Goal: Complete application form

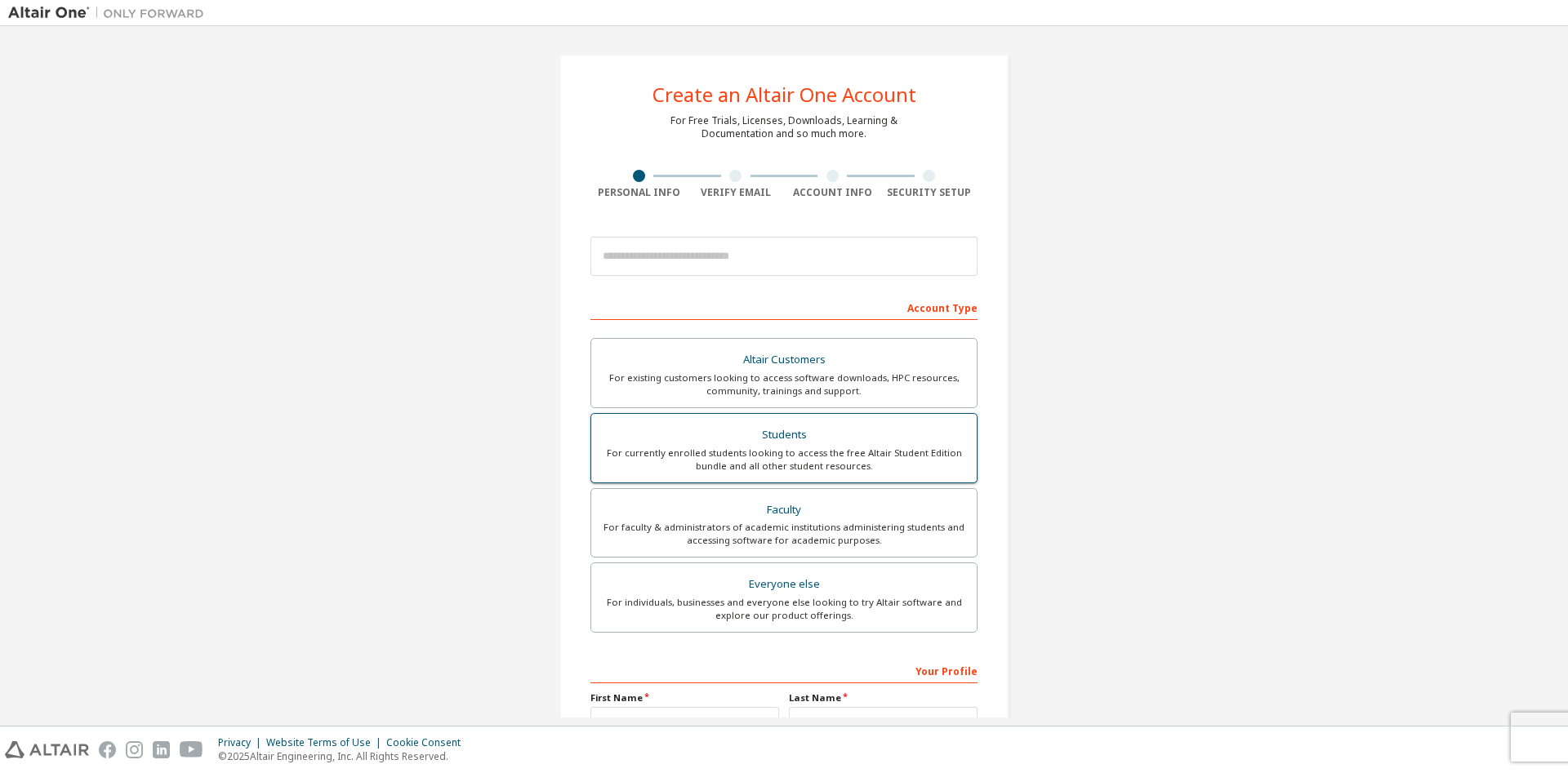
click at [911, 425] on div "Students" at bounding box center [783, 435] width 366 height 23
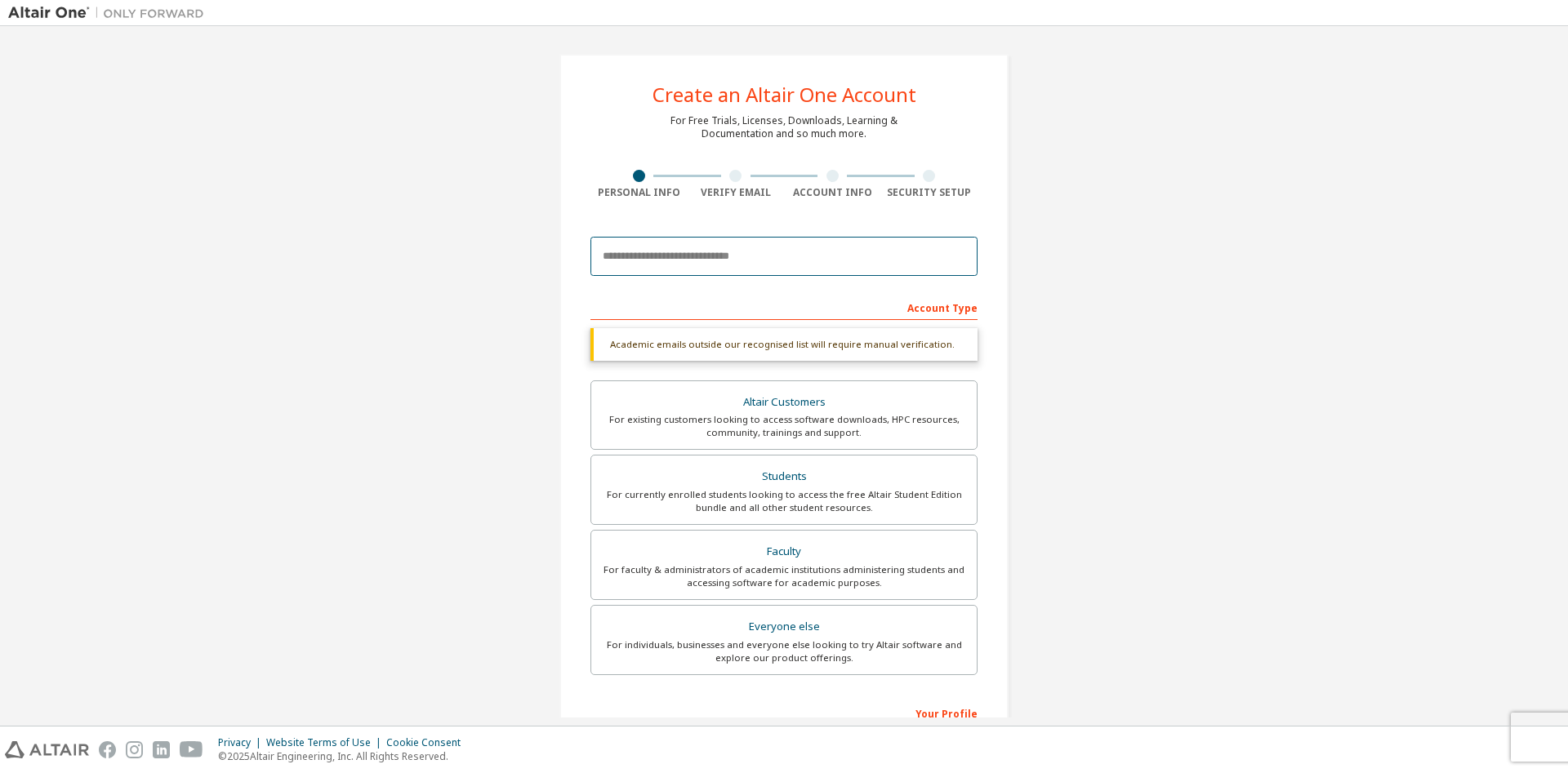
click at [685, 256] on input "email" at bounding box center [783, 256] width 387 height 39
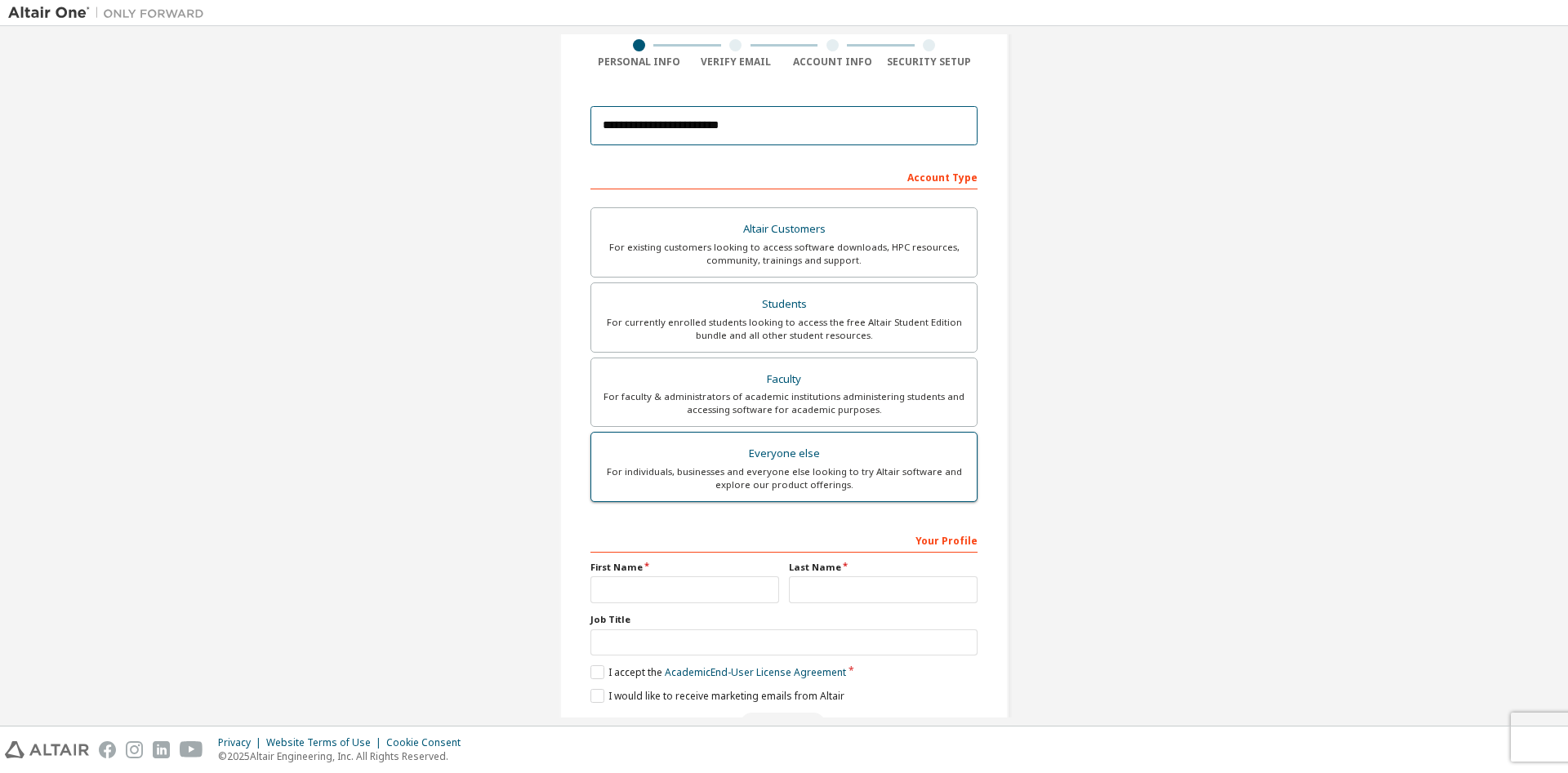
scroll to position [159, 0]
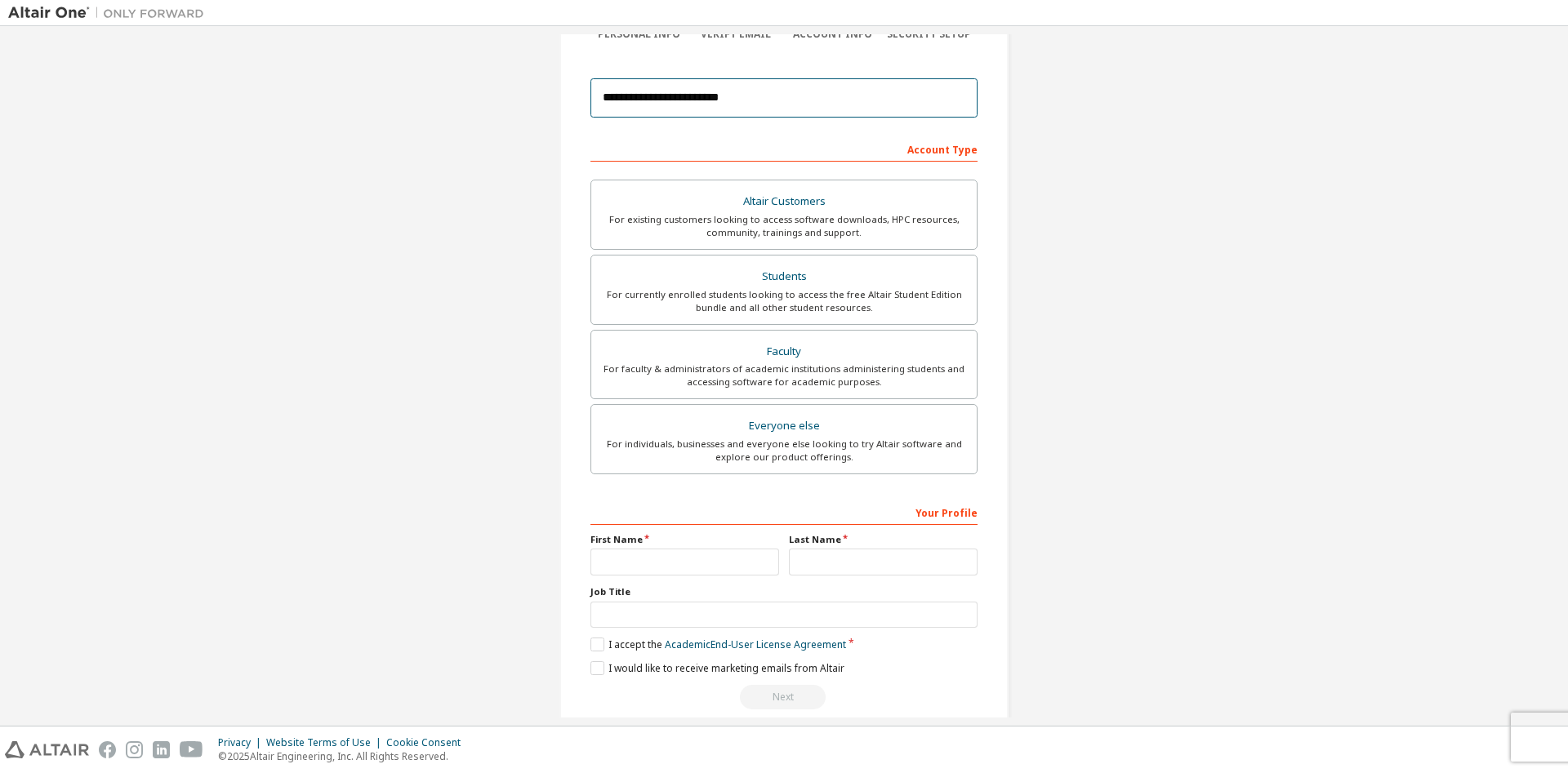
type input "**********"
click at [694, 554] on input "text" at bounding box center [685, 562] width 189 height 27
type input "*****"
click at [928, 577] on div "**********" at bounding box center [783, 604] width 387 height 211
click at [924, 573] on input "text" at bounding box center [883, 562] width 189 height 27
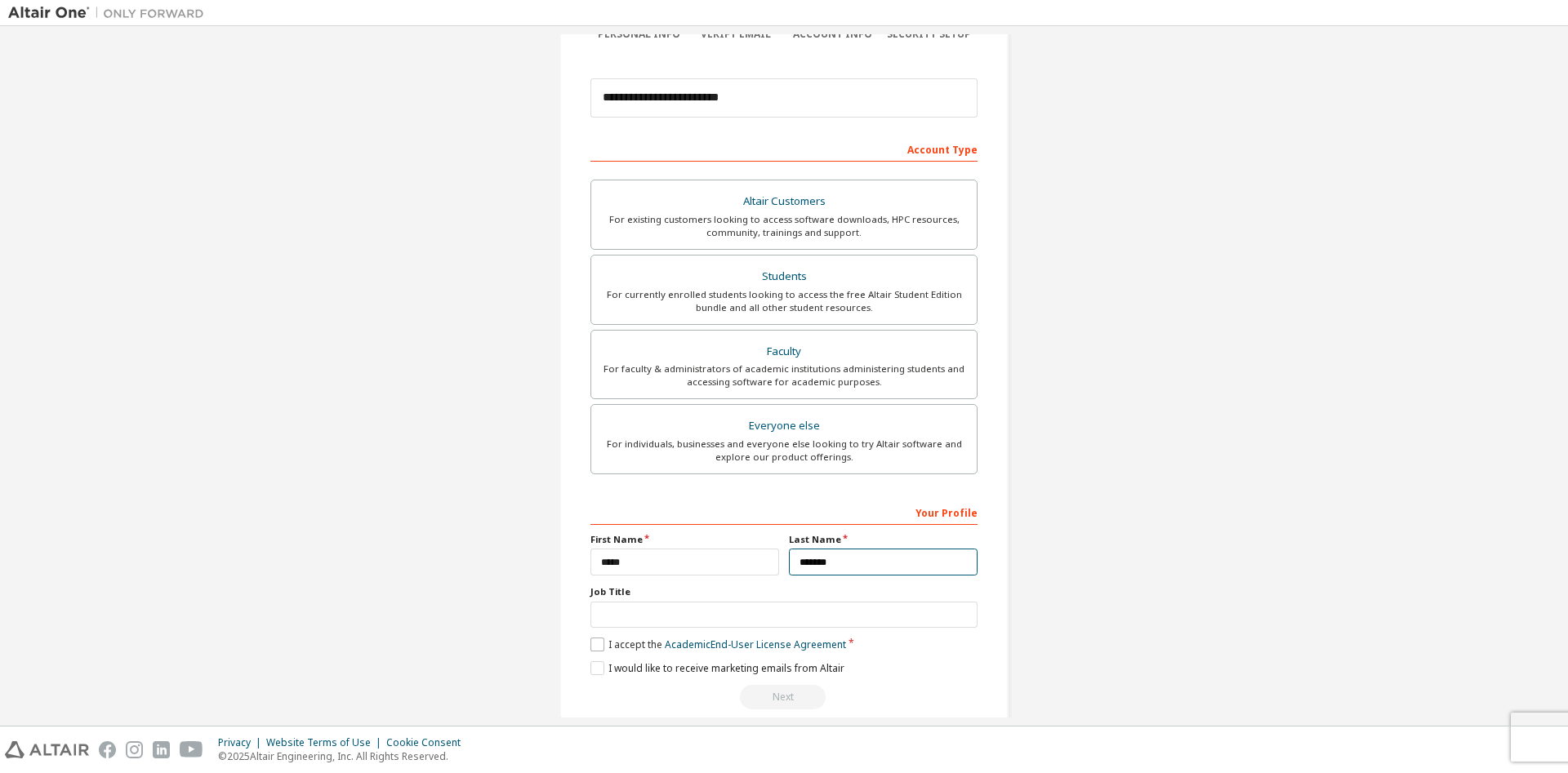
type input "*******"
click at [593, 647] on label "I accept the Academic End-User License Agreement" at bounding box center [717, 644] width 256 height 14
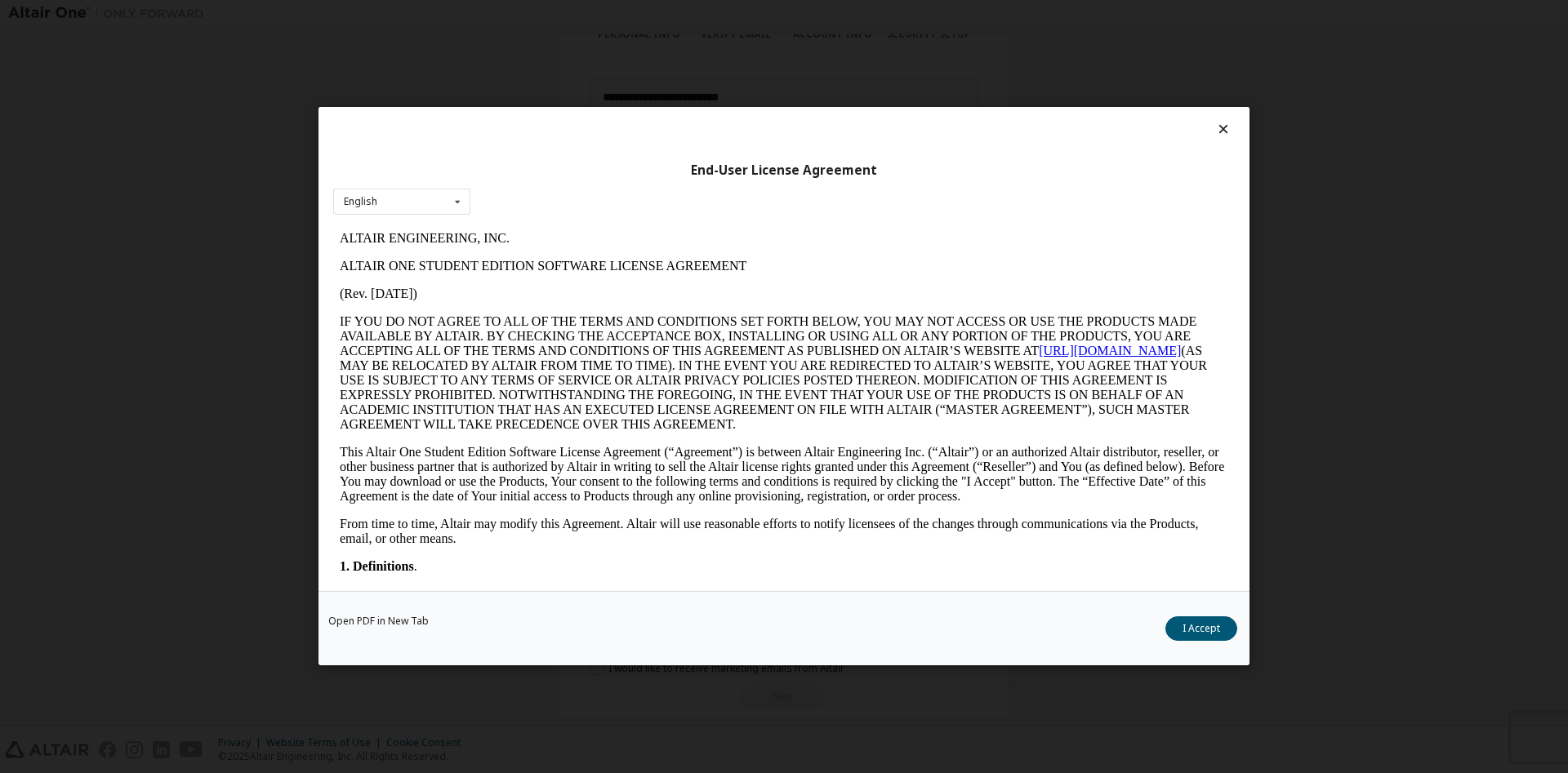
scroll to position [0, 0]
click at [431, 198] on div "English English" at bounding box center [401, 202] width 137 height 27
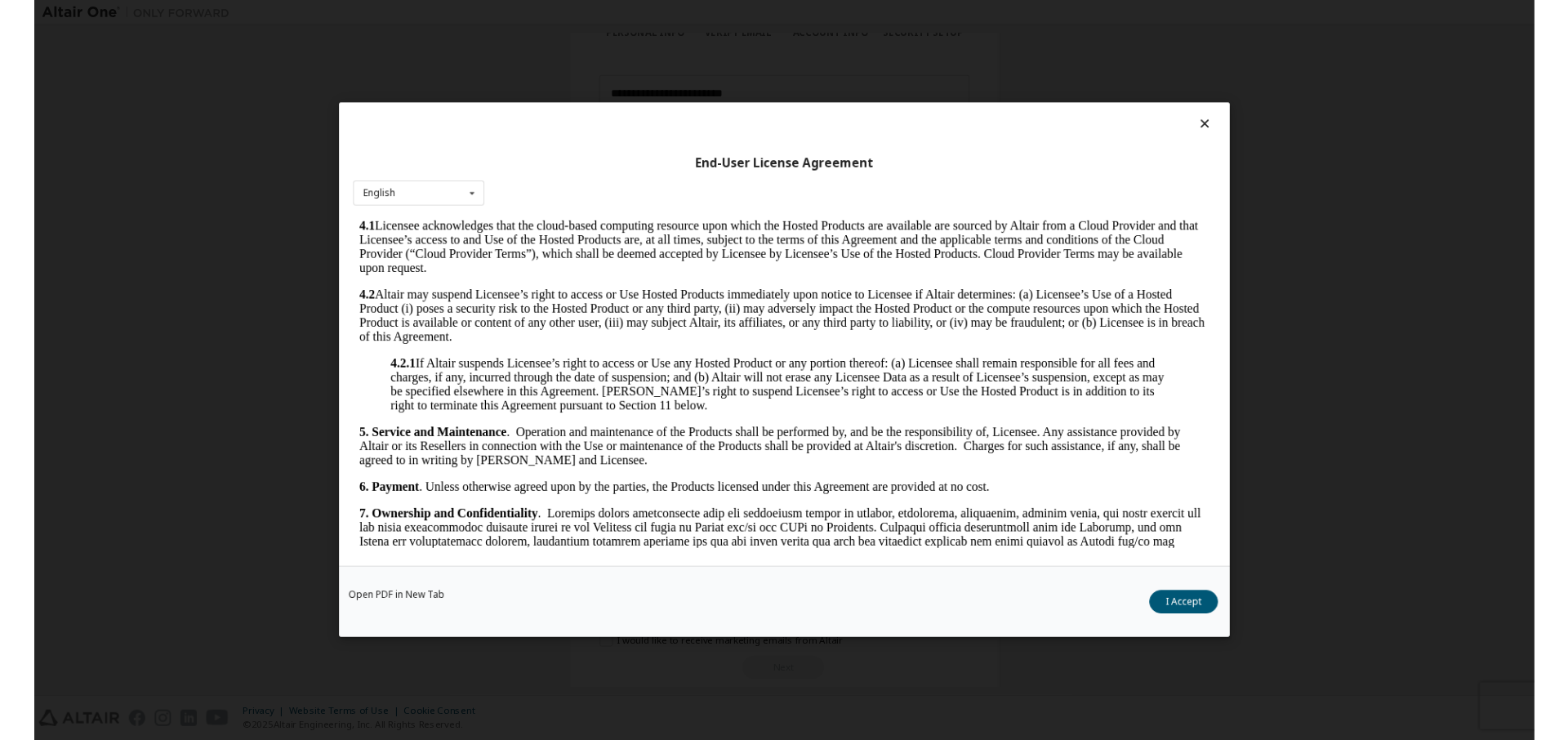
scroll to position [1218, 0]
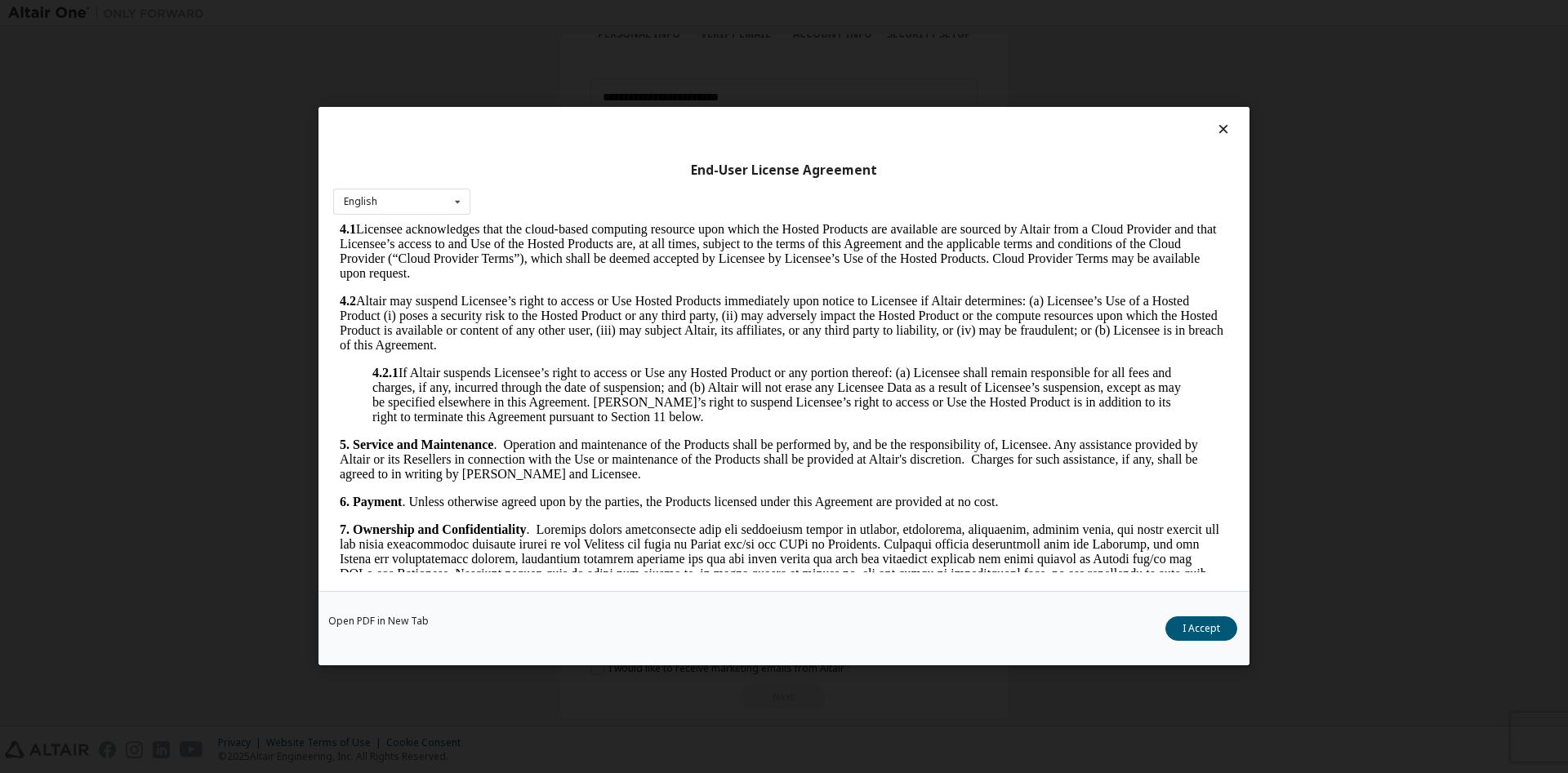
click at [673, 362] on body "ALTAIR ENGINEERING, INC. ALTAIR ONE STUDENT EDITION SOFTWARE LICENSE AGREEMENT …" at bounding box center [783, 410] width 888 height 2791
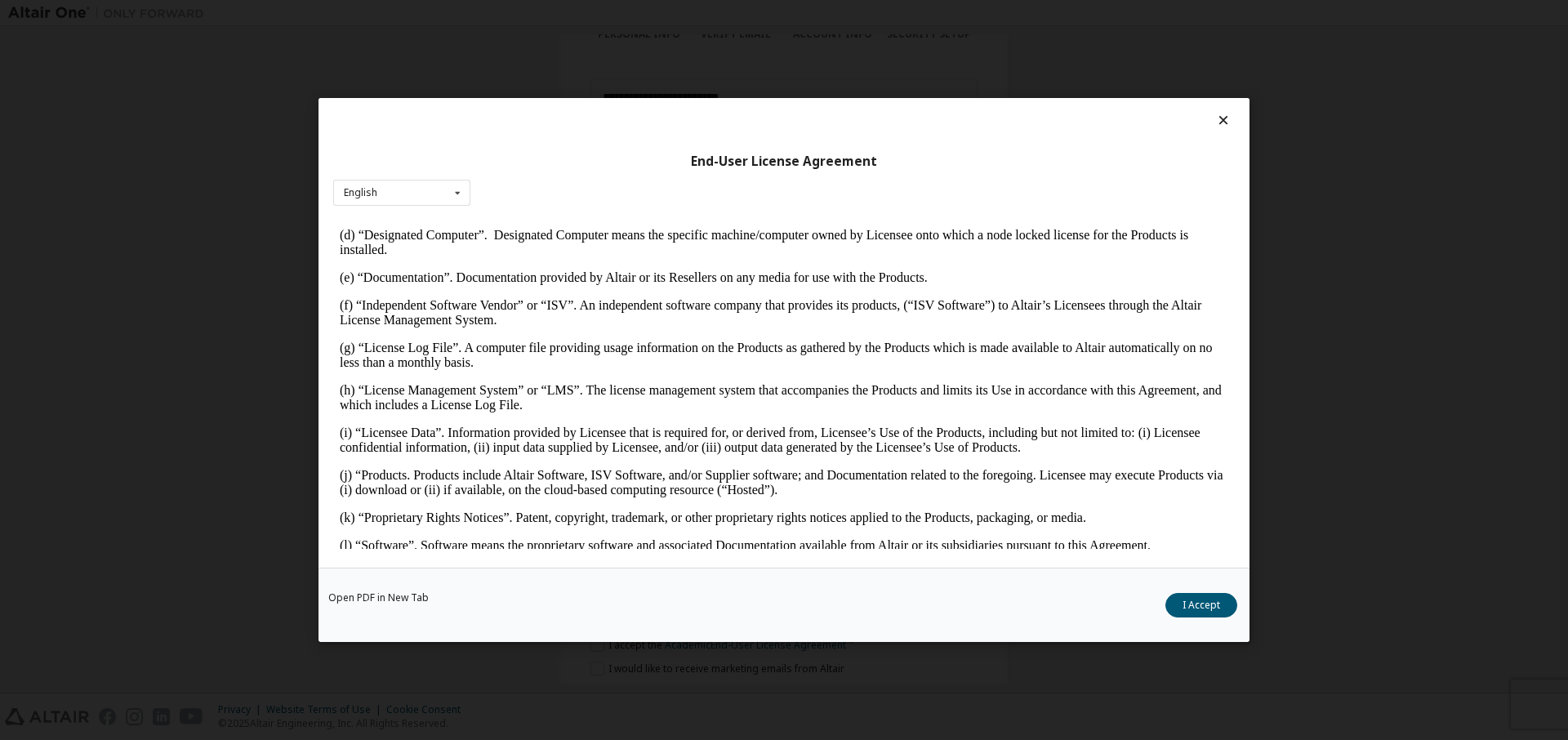
scroll to position [2053, 0]
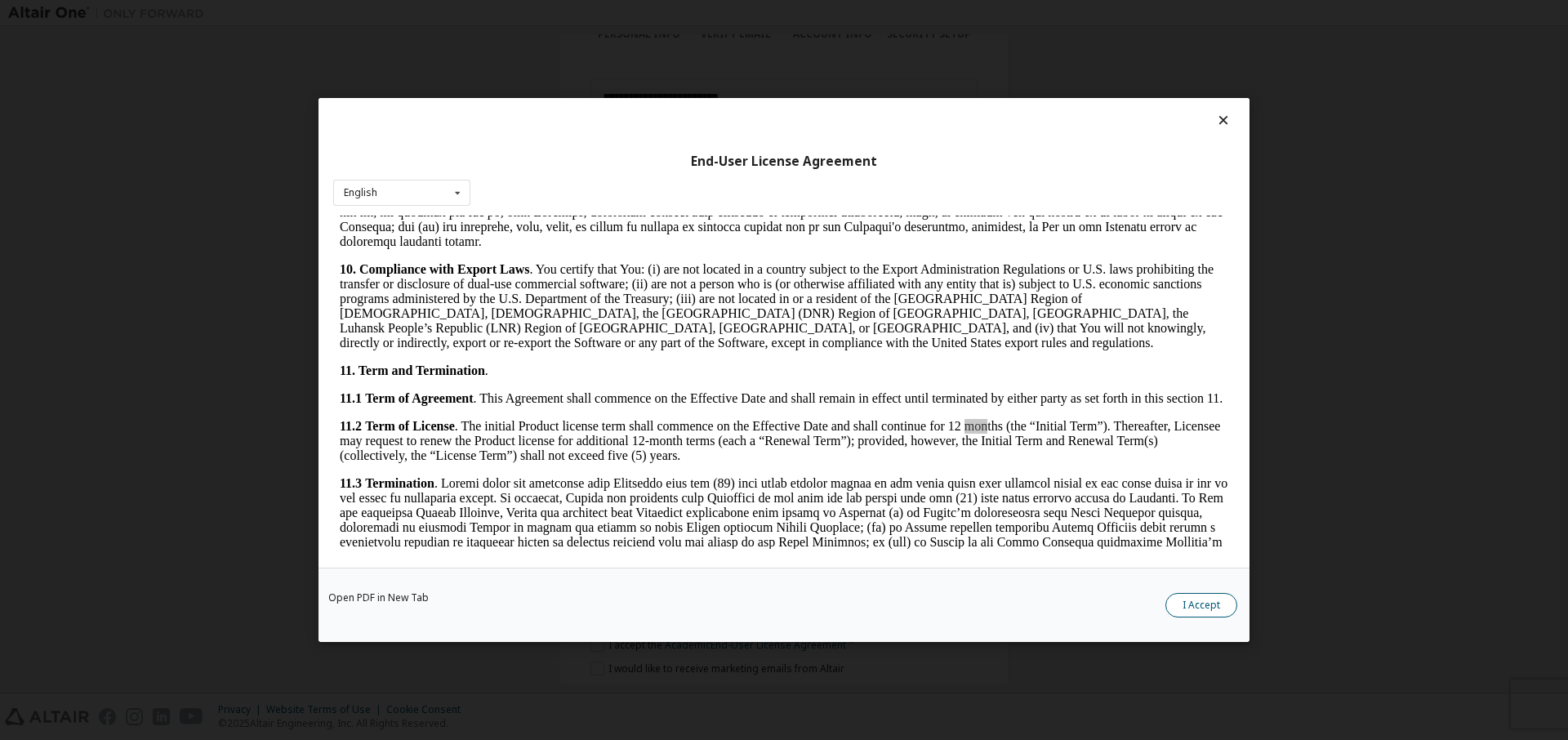
click at [1183, 601] on button "I Accept" at bounding box center [1201, 605] width 71 height 25
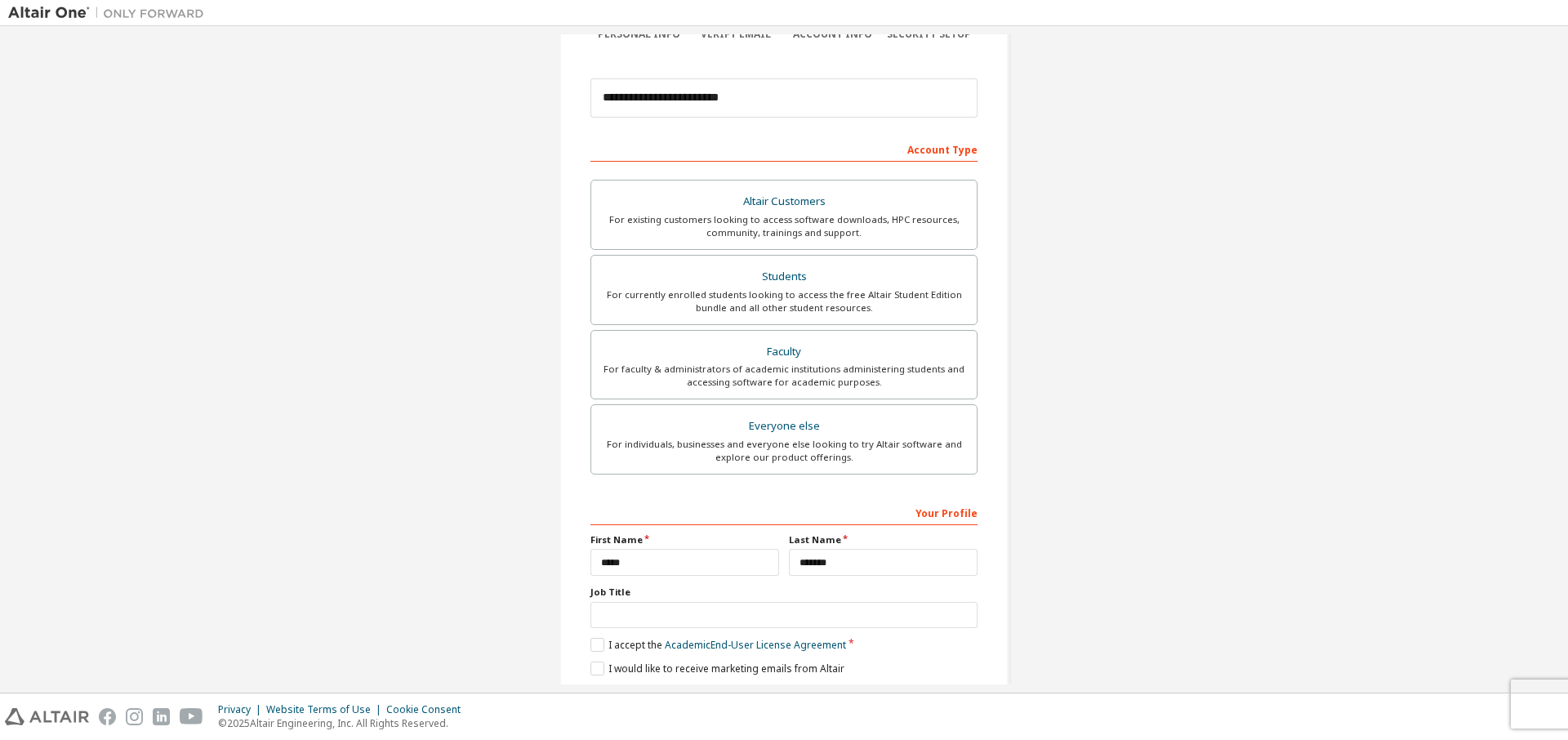
scroll to position [215, 0]
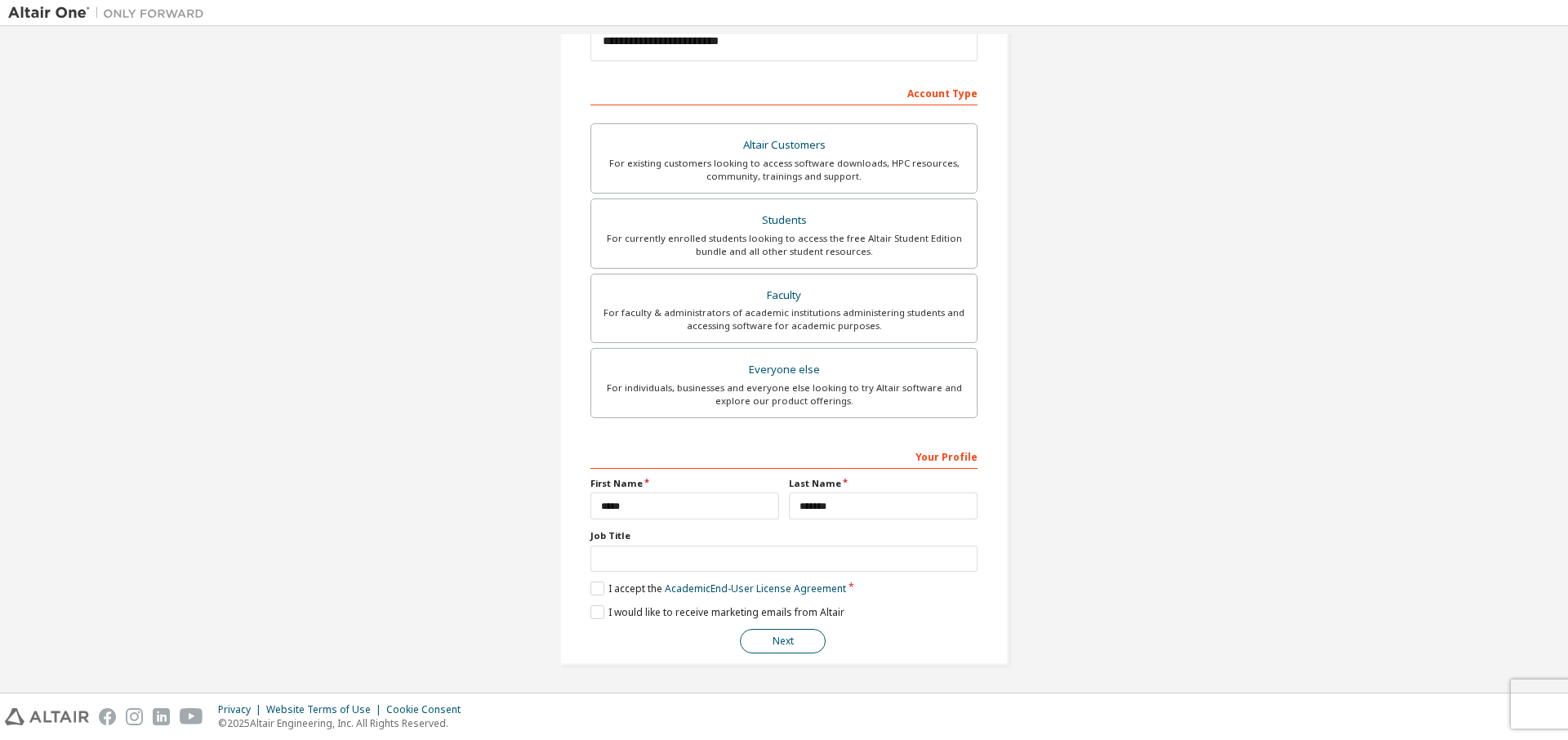
click at [786, 636] on button "Next" at bounding box center [782, 641] width 85 height 25
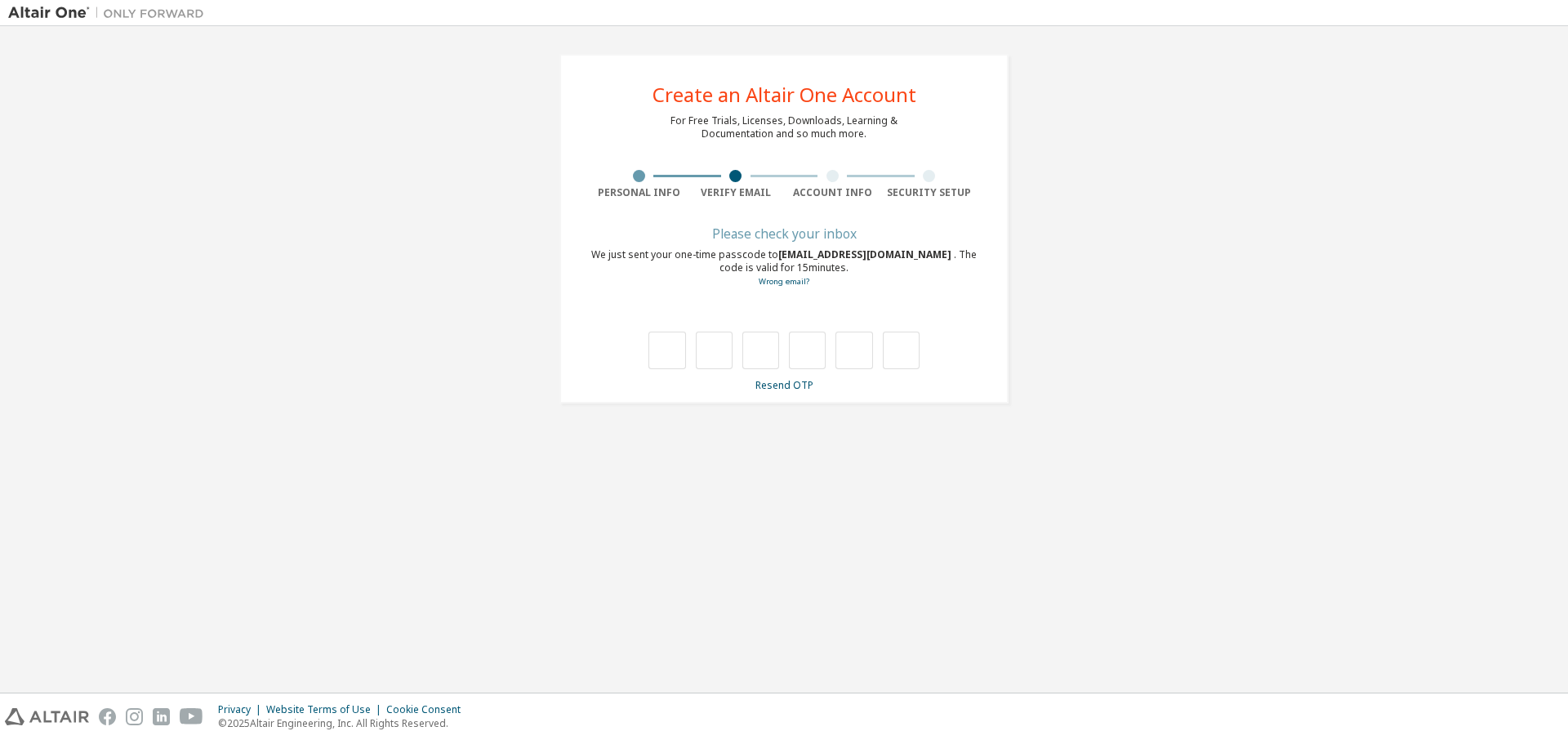
scroll to position [0, 0]
type input "*"
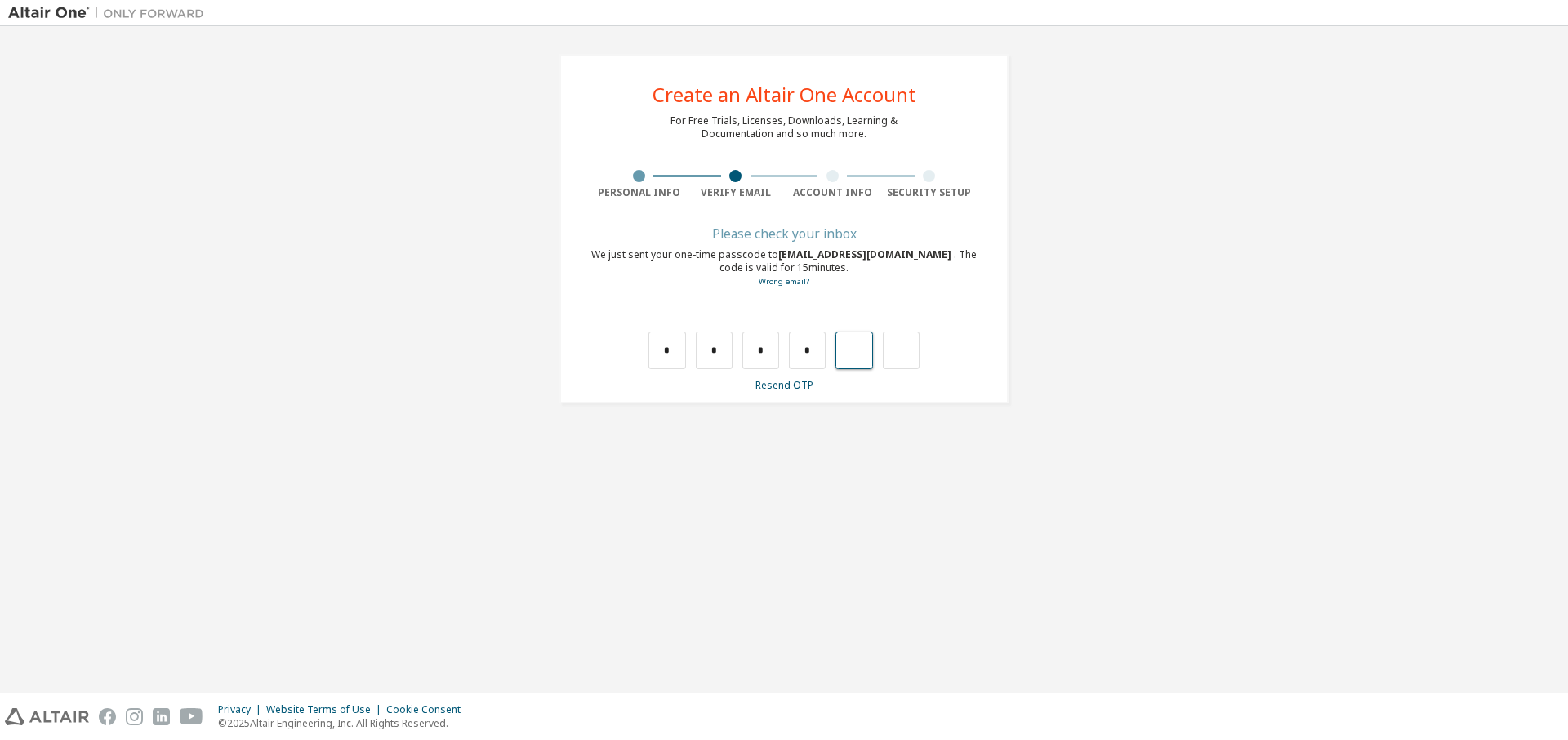
type input "*"
click at [913, 326] on input "text" at bounding box center [784, 319] width 385 height 25
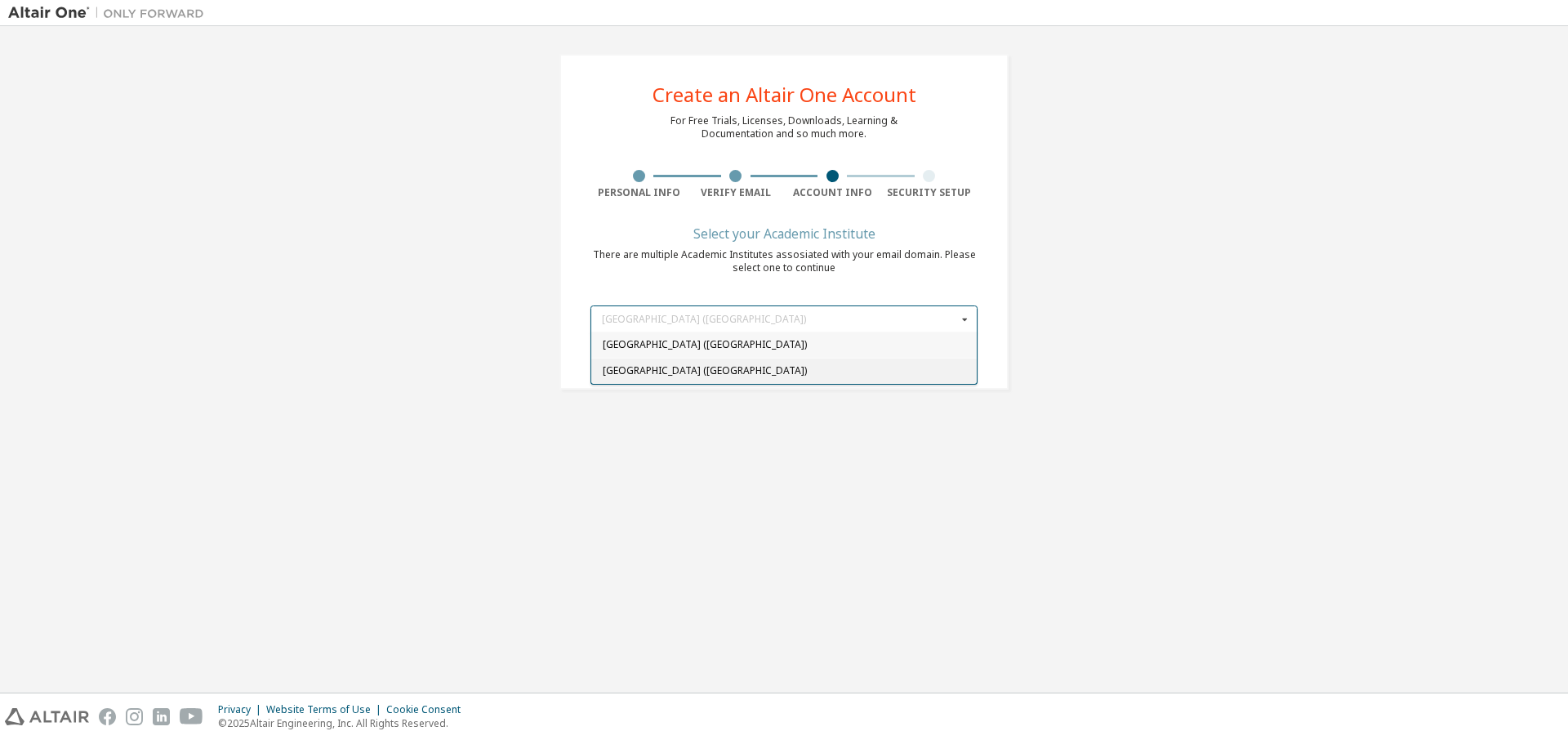
click at [833, 370] on span "Universidade do Estado de Santa Catarina (Brazil)" at bounding box center [784, 371] width 363 height 10
type input "******"
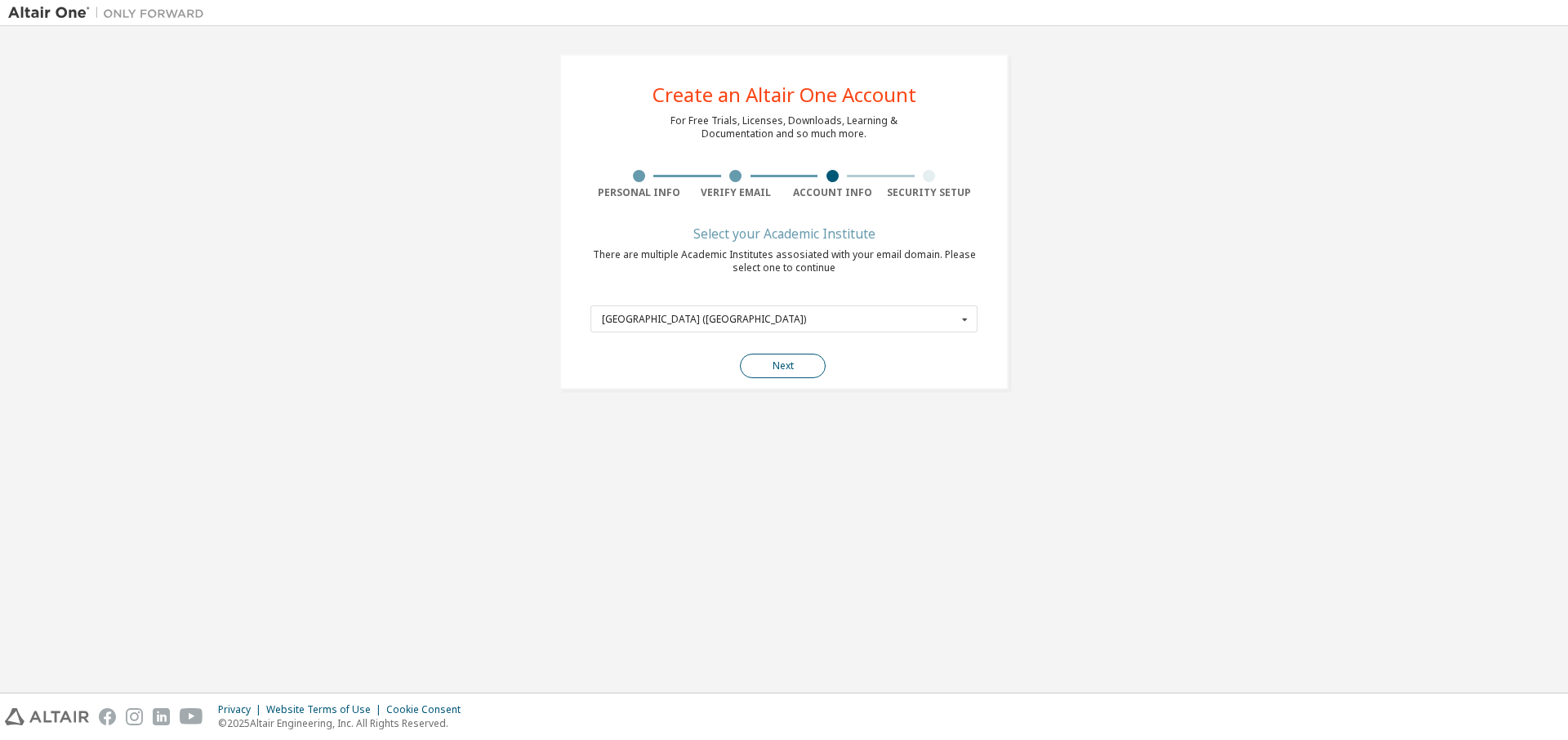
click at [800, 366] on button "Next" at bounding box center [782, 366] width 85 height 25
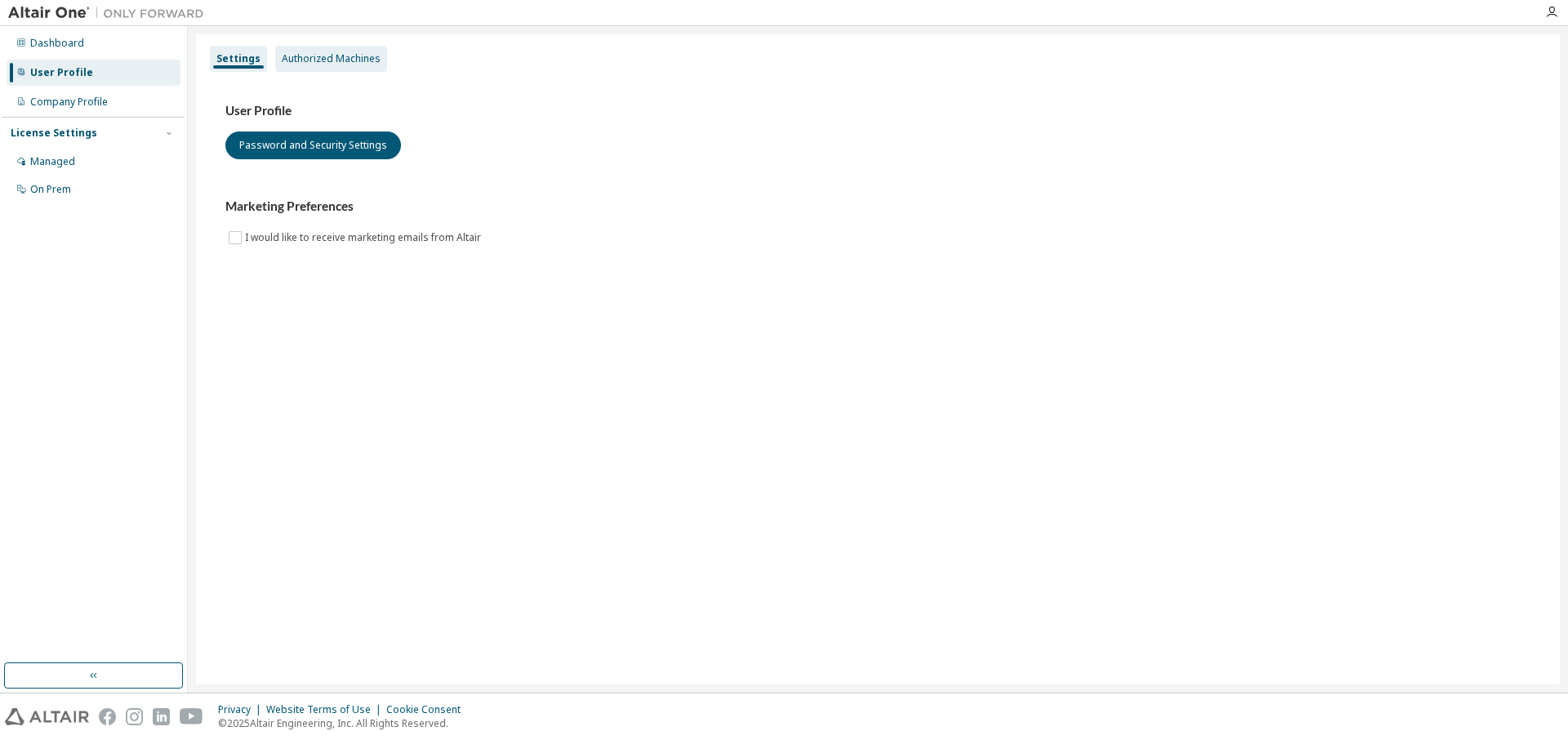
click at [350, 69] on div "Authorized Machines" at bounding box center [331, 59] width 112 height 26
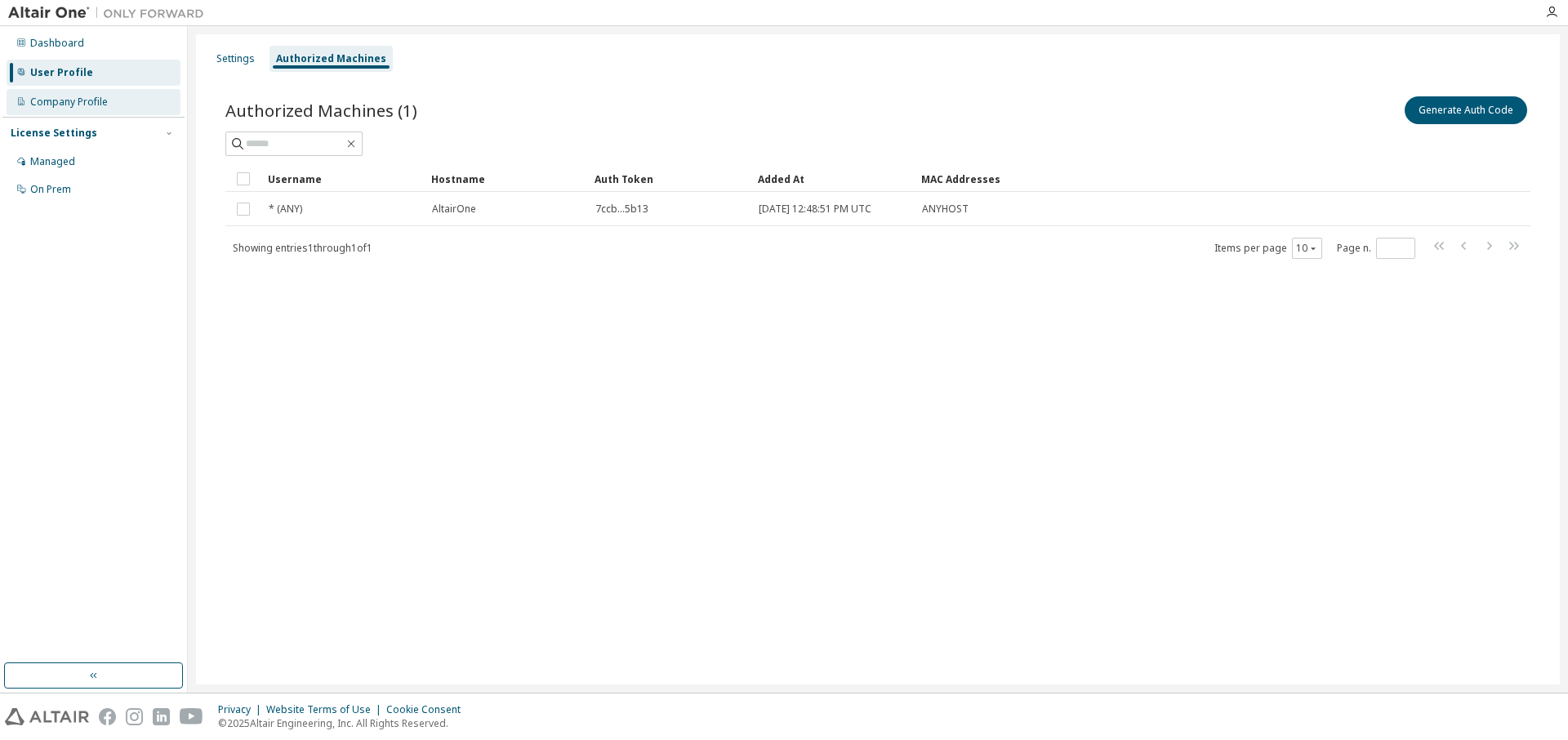
click at [76, 111] on div "Company Profile" at bounding box center [94, 102] width 174 height 26
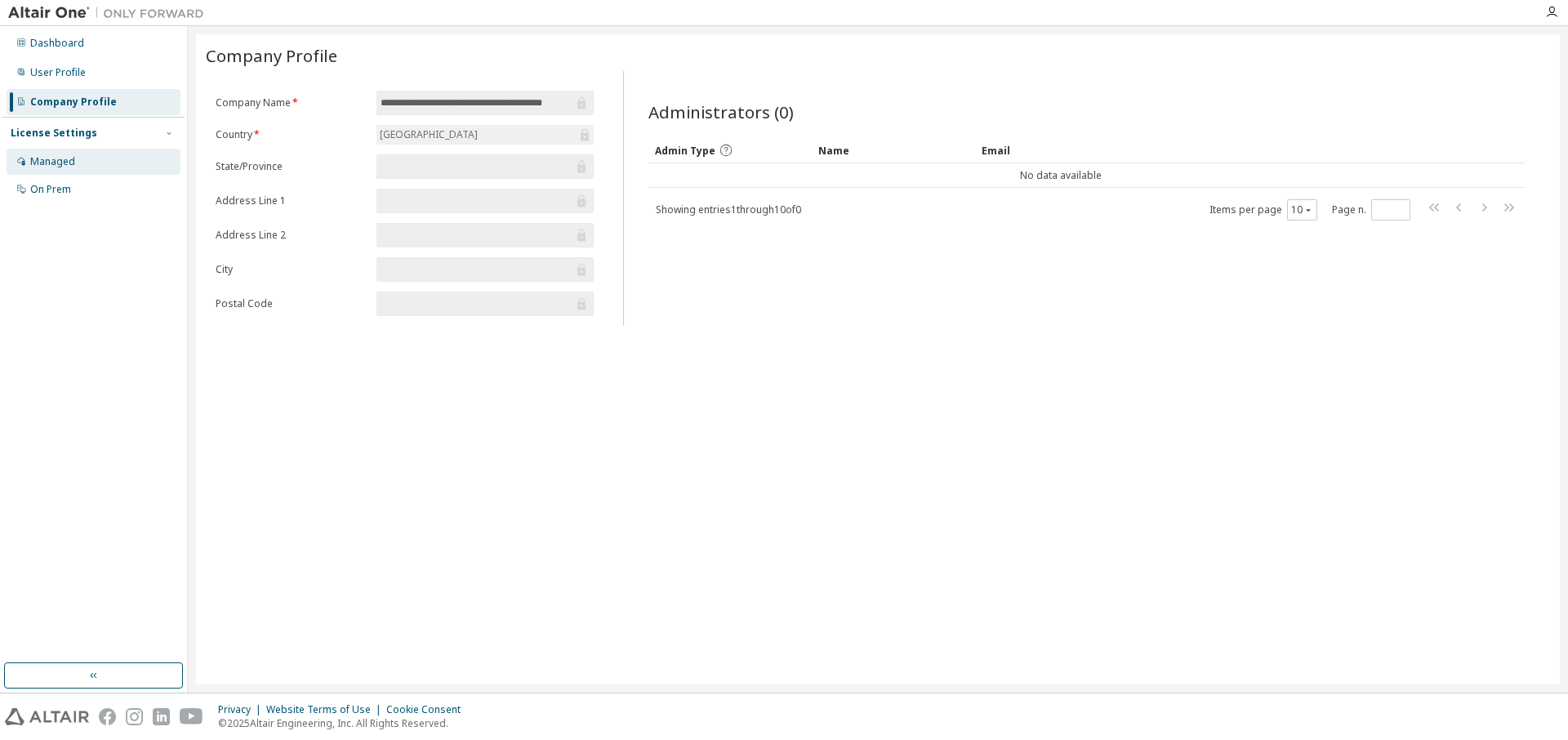
click at [64, 161] on div "Managed" at bounding box center [53, 162] width 45 height 13
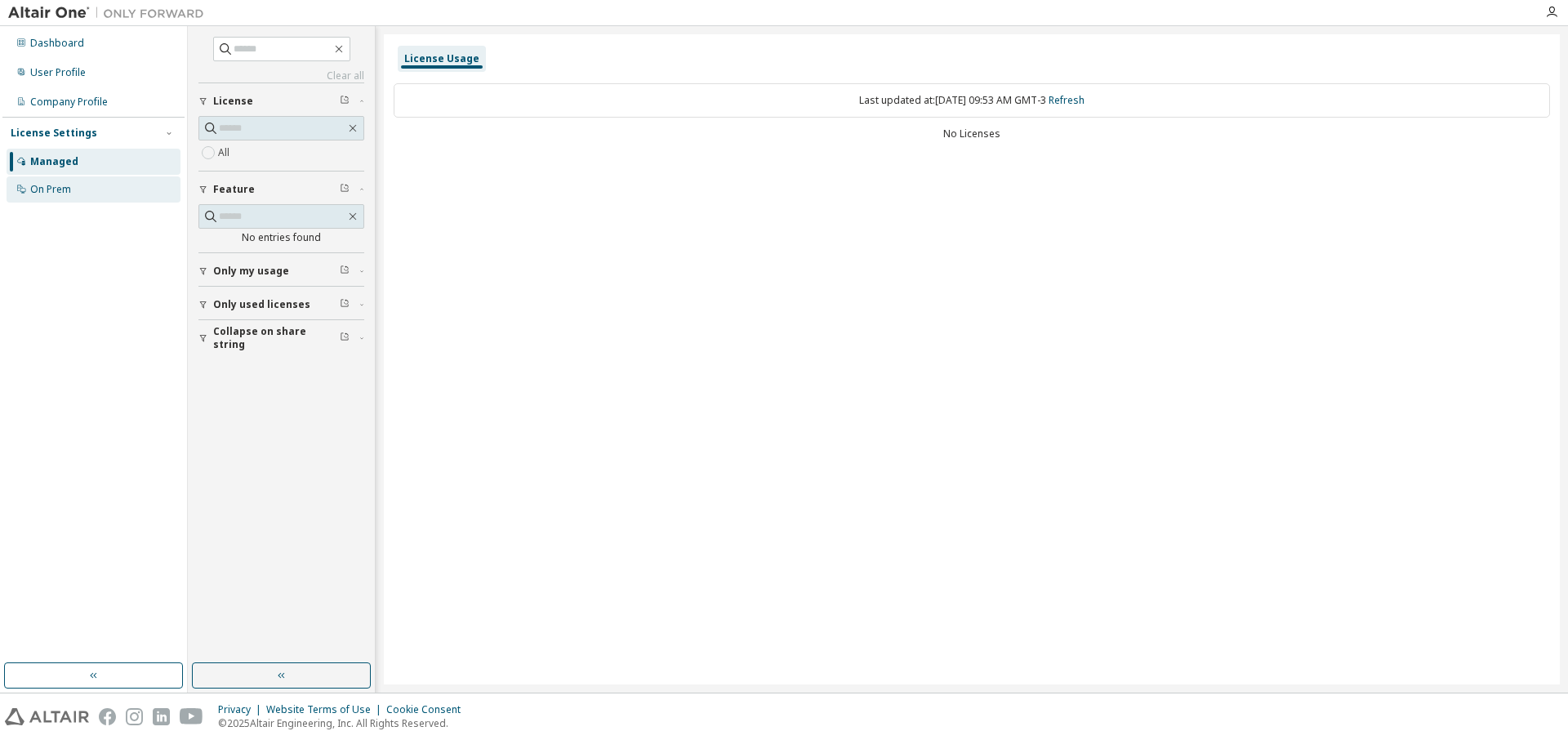
click at [67, 187] on div "On Prem" at bounding box center [51, 190] width 41 height 13
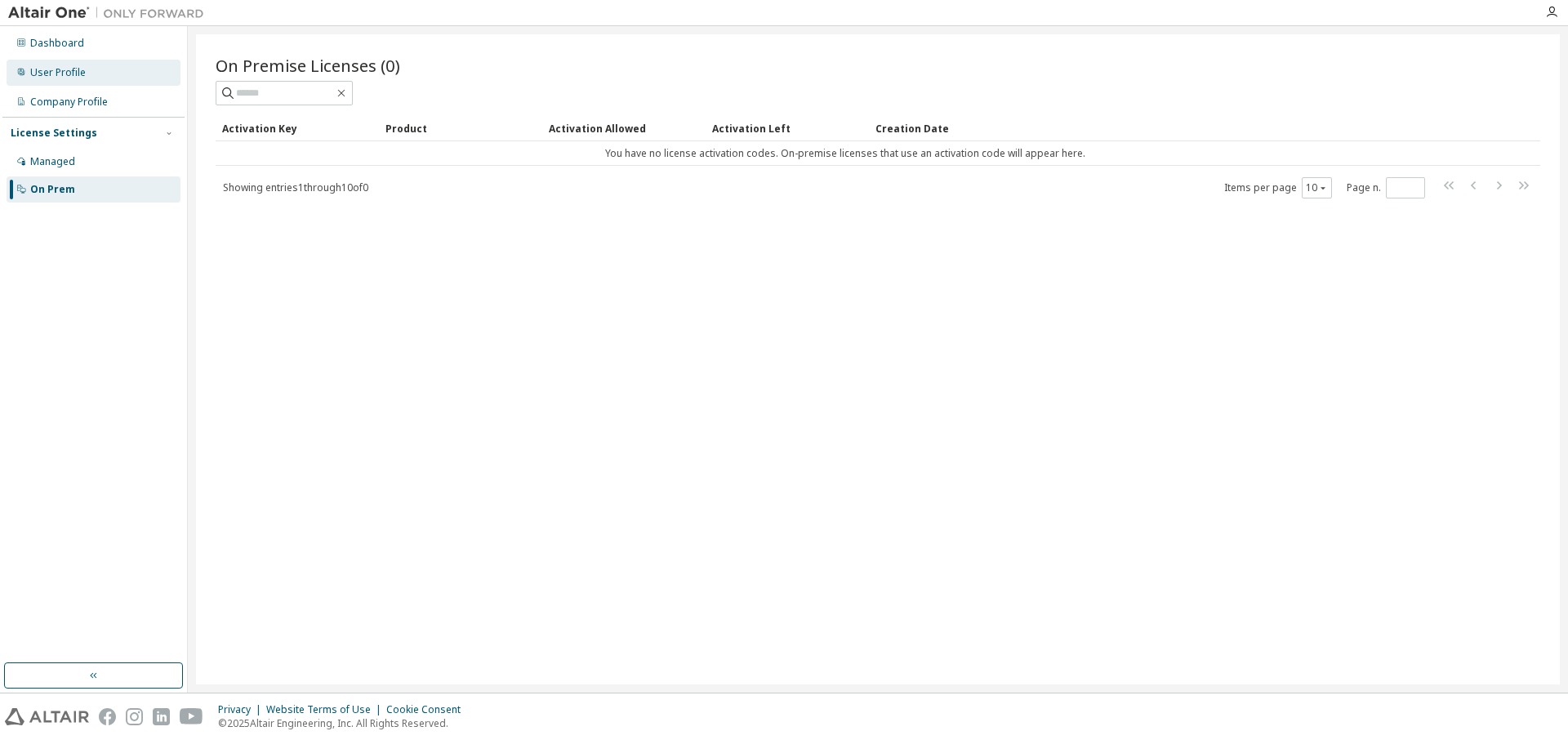
click at [54, 71] on div "User Profile" at bounding box center [58, 72] width 56 height 13
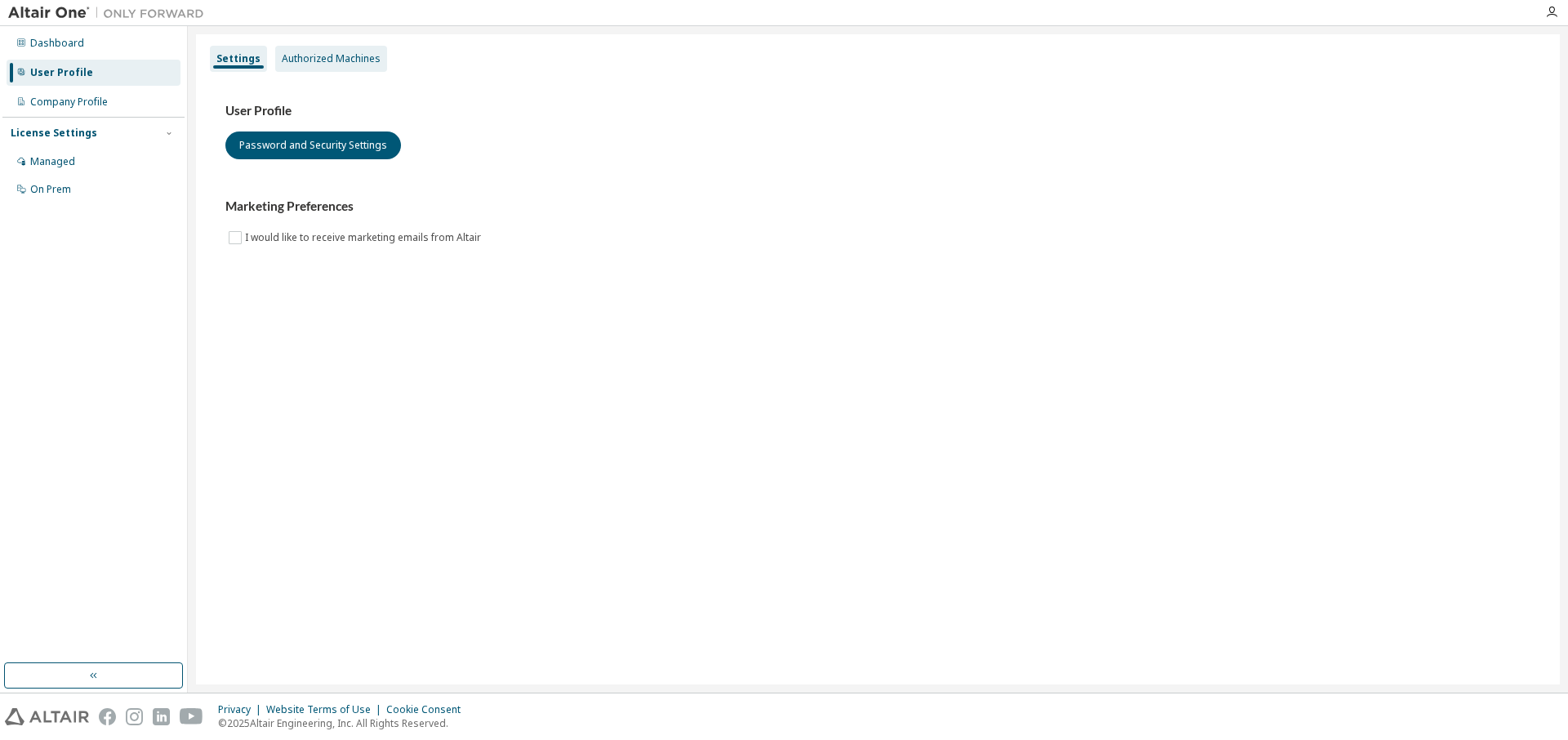
click at [371, 57] on div "Authorized Machines" at bounding box center [331, 59] width 99 height 13
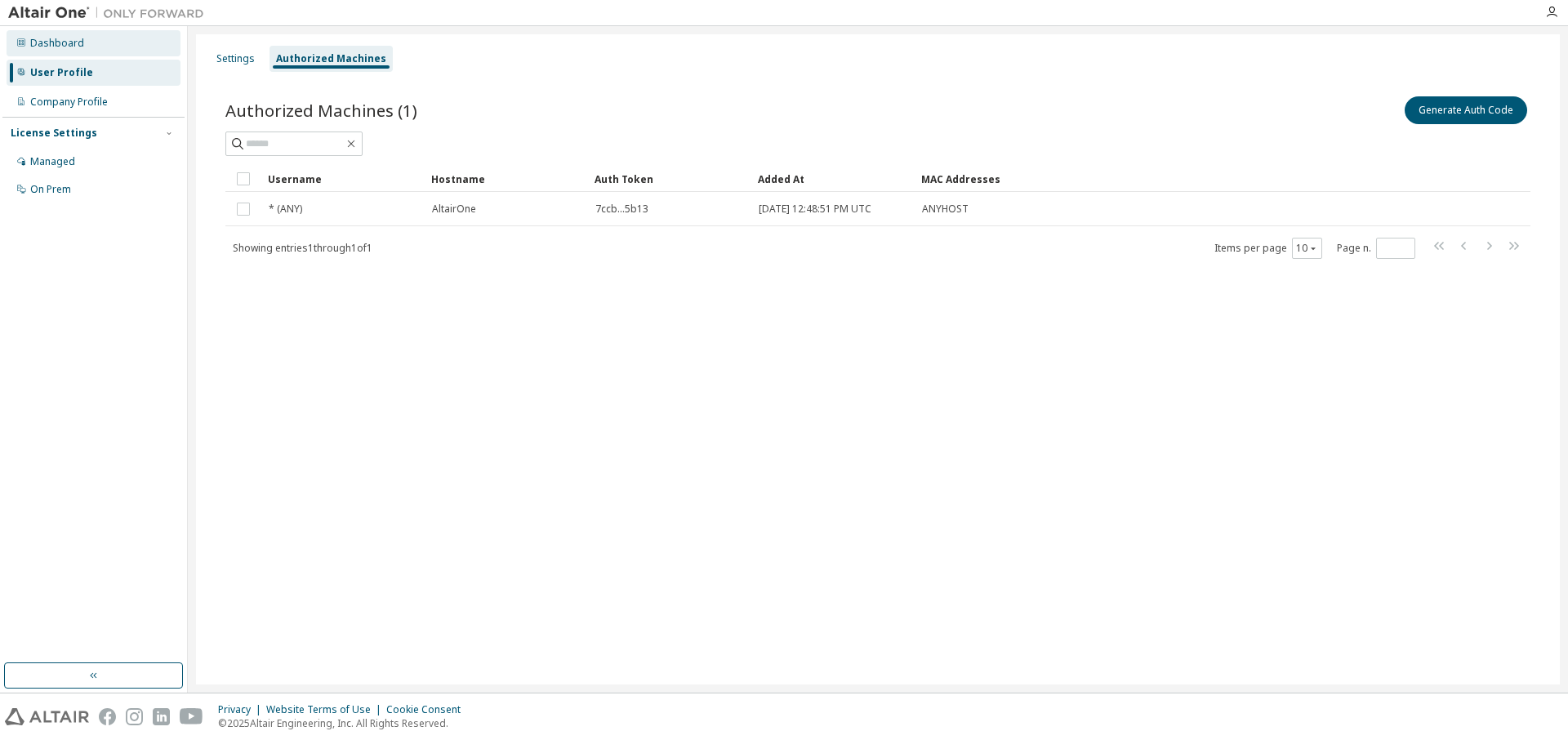
click at [102, 50] on div "Dashboard" at bounding box center [94, 44] width 174 height 26
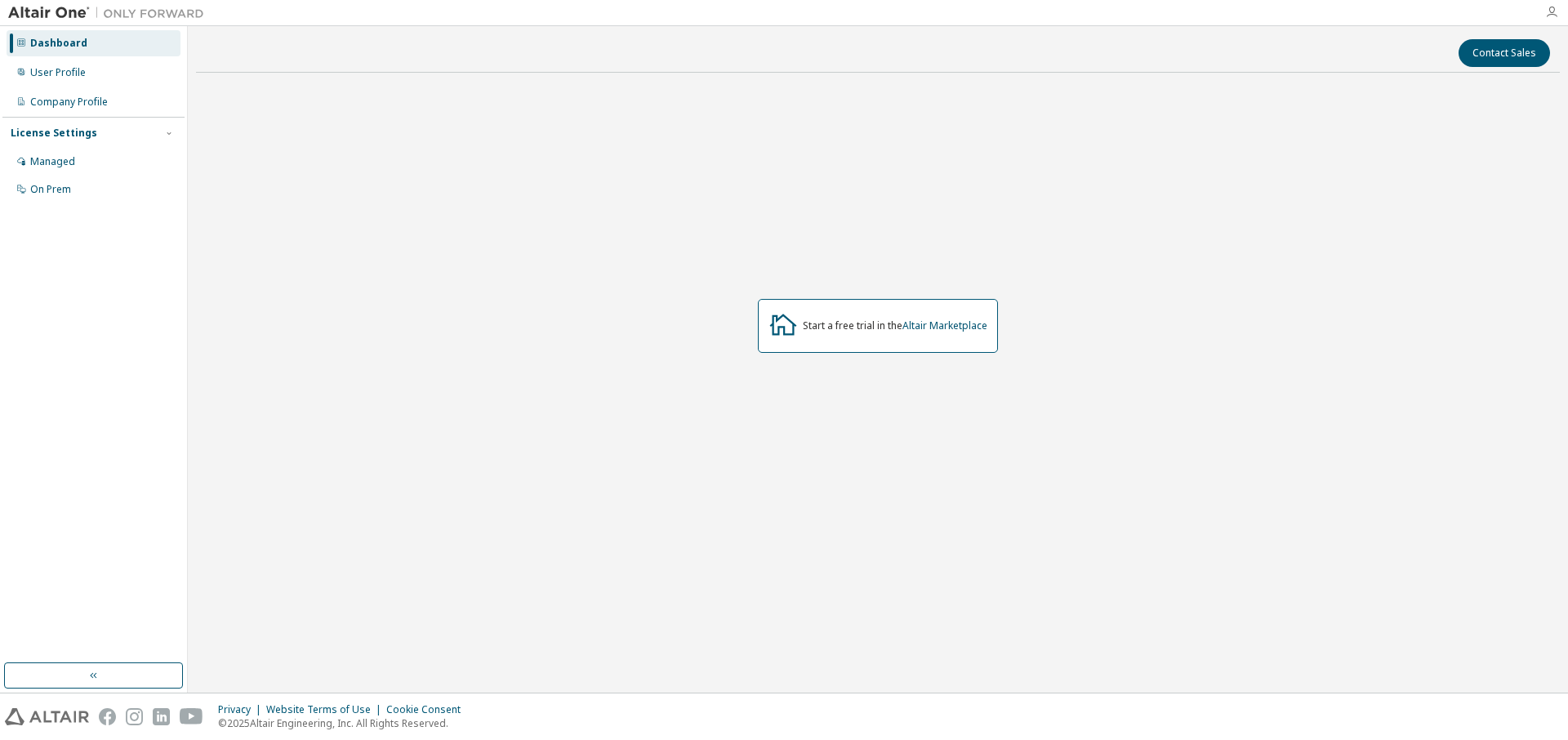
click at [1555, 12] on icon "button" at bounding box center [1552, 12] width 13 height 13
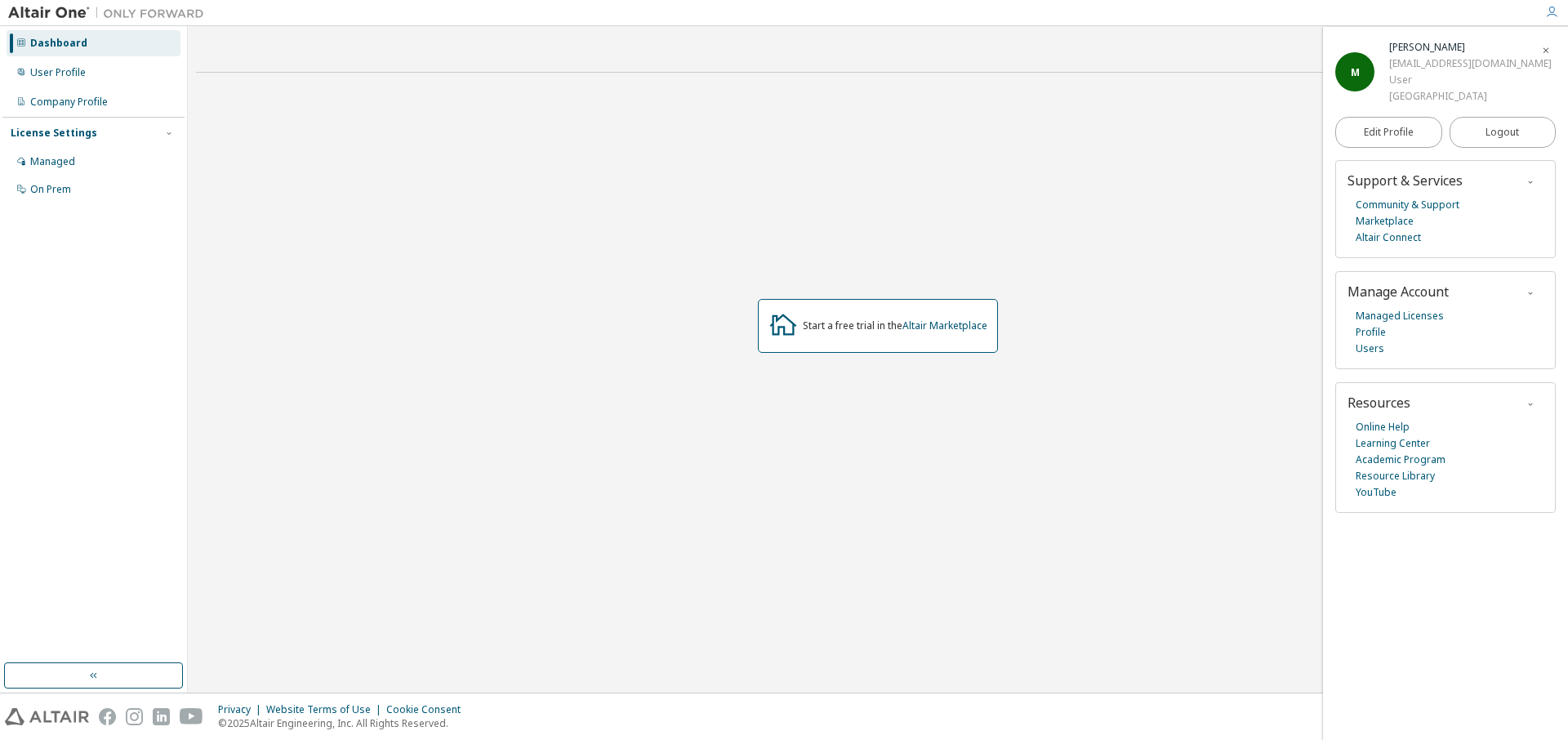
click at [55, 9] on img at bounding box center [110, 13] width 204 height 16
click at [1397, 246] on link "Altair Connect" at bounding box center [1387, 238] width 65 height 16
click at [71, 719] on img at bounding box center [47, 716] width 84 height 17
